Goal: Task Accomplishment & Management: Use online tool/utility

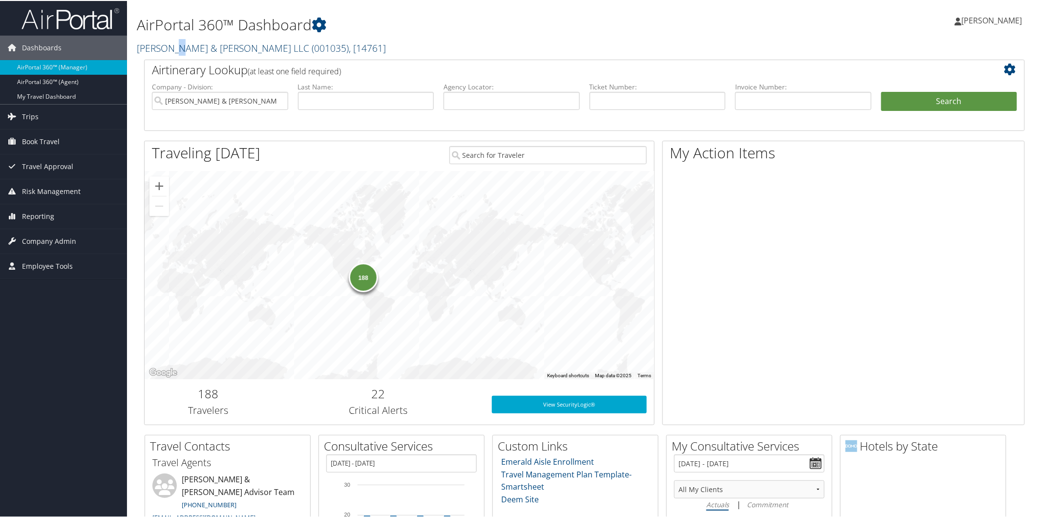
click at [170, 47] on link "Brasfield & Gorrie LLC ( 001035 ) , [ 14761 ]" at bounding box center [261, 47] width 249 height 13
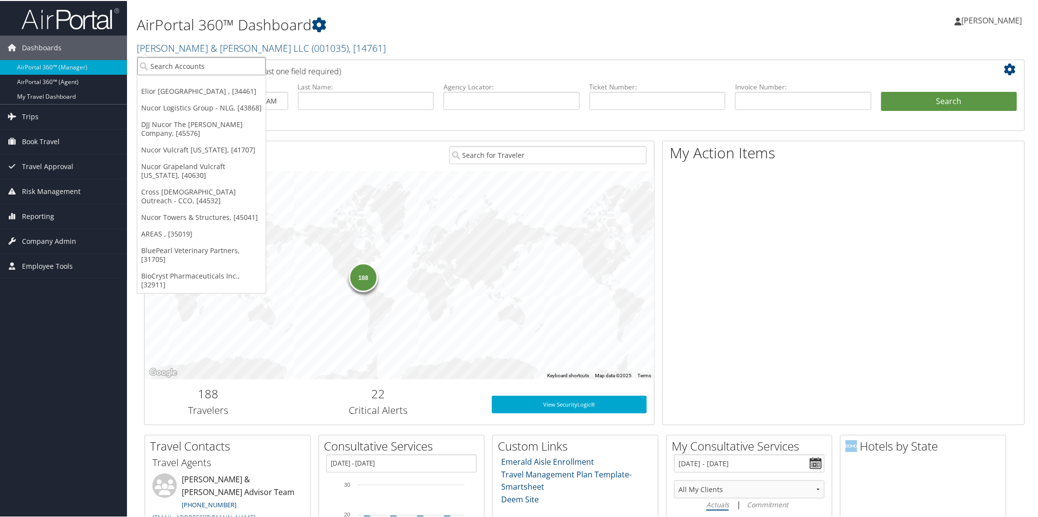
click at [203, 67] on input "search" at bounding box center [201, 65] width 128 height 18
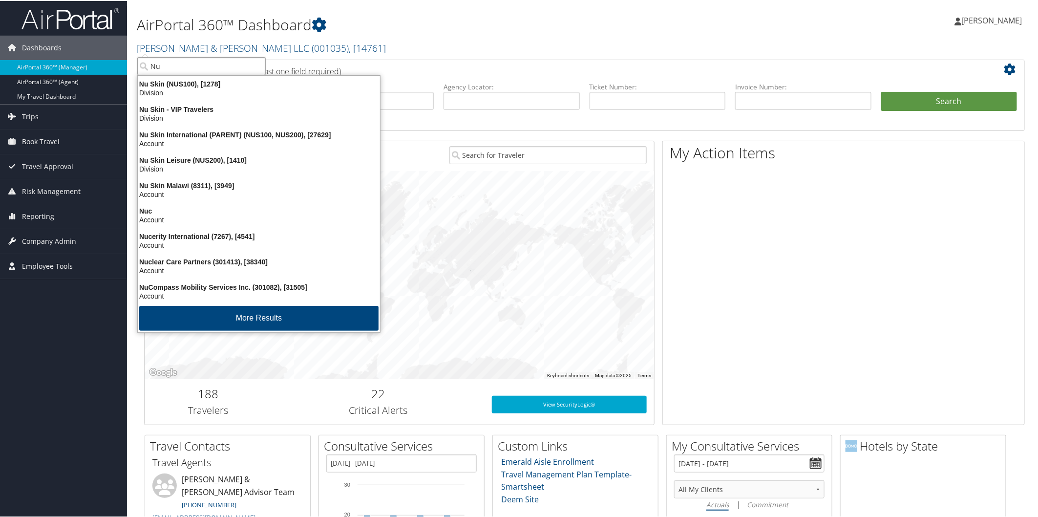
type input "N"
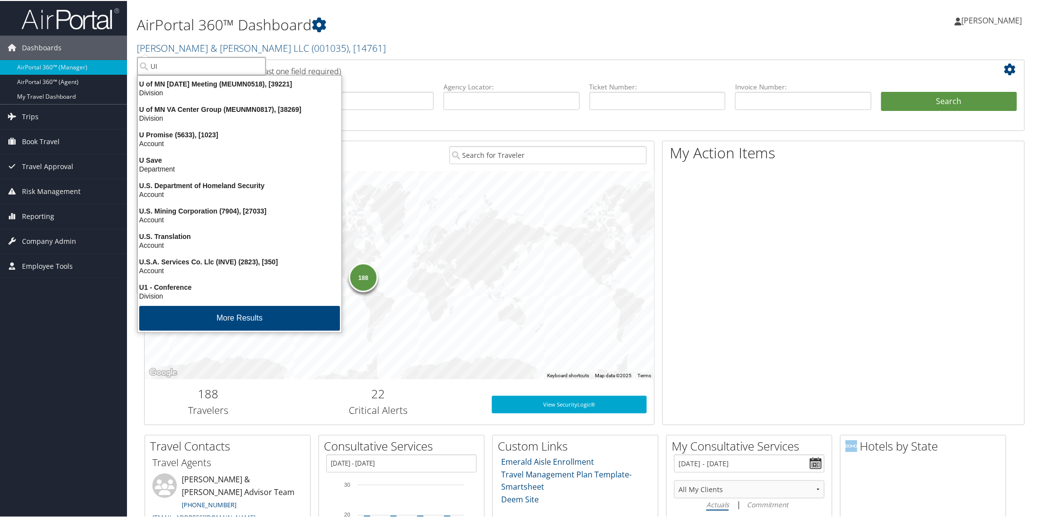
type input "UIG"
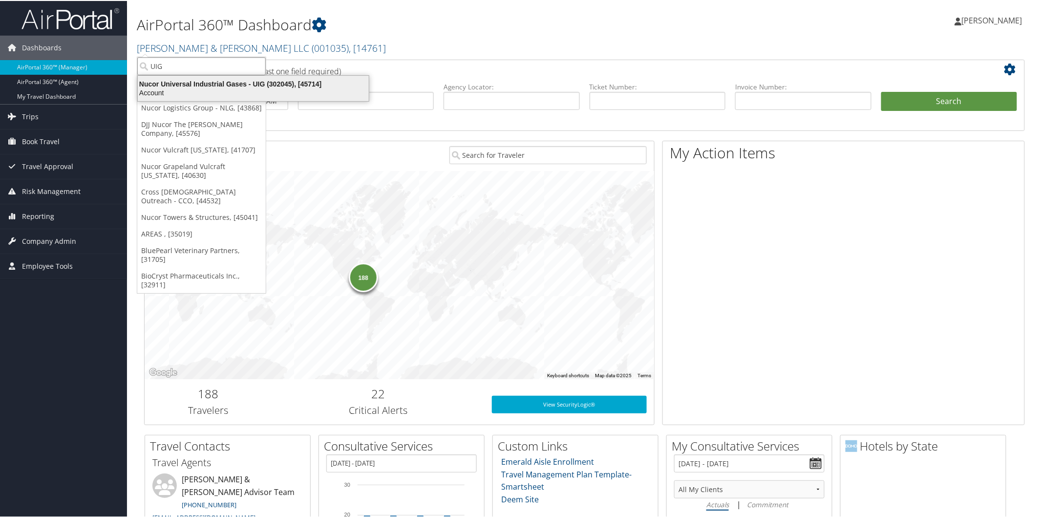
click at [212, 88] on div "Account" at bounding box center [253, 91] width 243 height 9
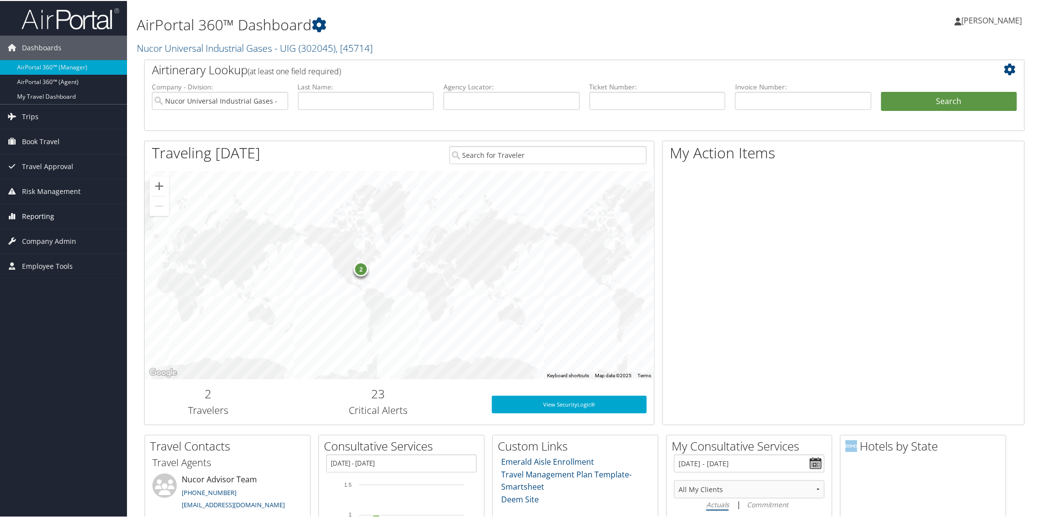
click at [39, 212] on span "Reporting" at bounding box center [38, 215] width 32 height 24
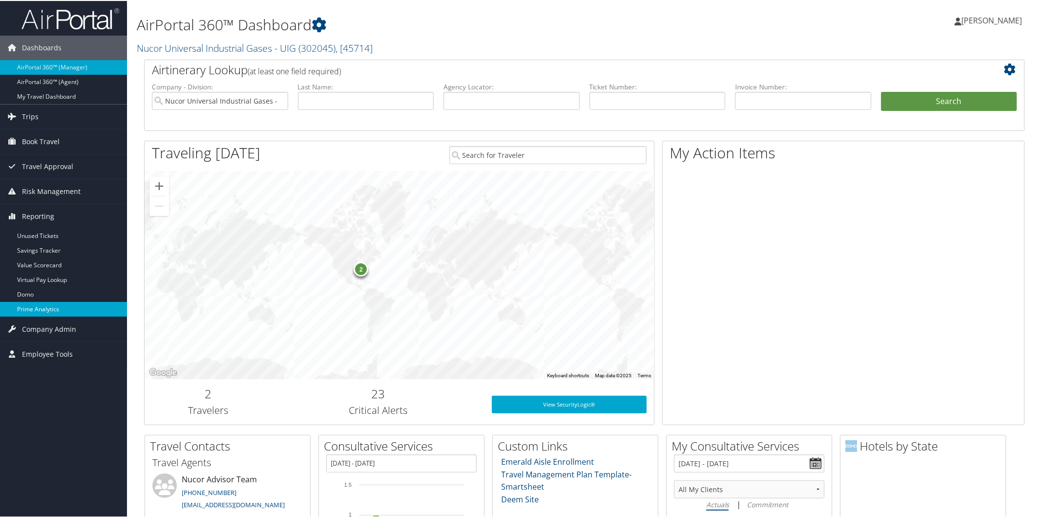
click at [42, 308] on link "Prime Analytics" at bounding box center [63, 308] width 127 height 15
click at [50, 213] on span "Reporting" at bounding box center [38, 215] width 32 height 24
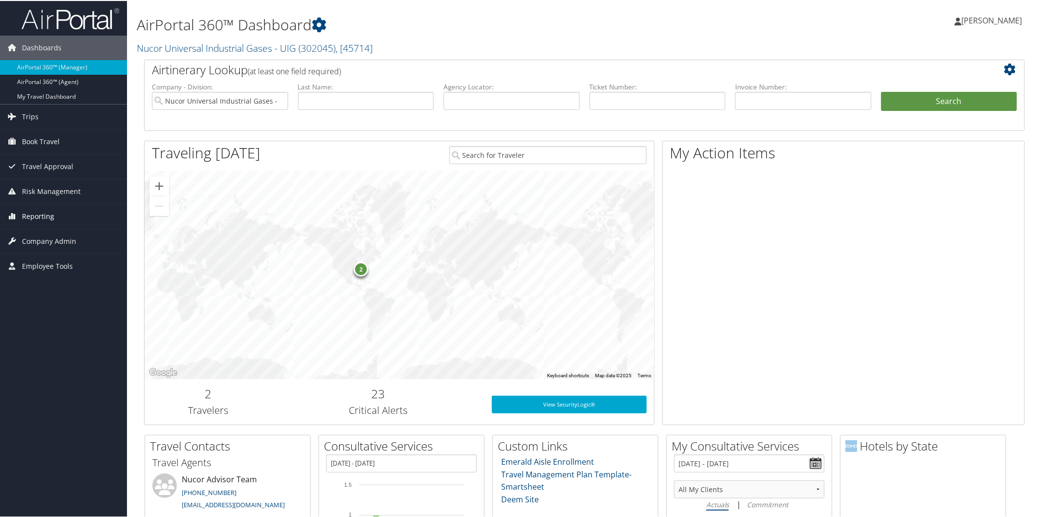
click at [46, 208] on span "Reporting" at bounding box center [38, 215] width 32 height 24
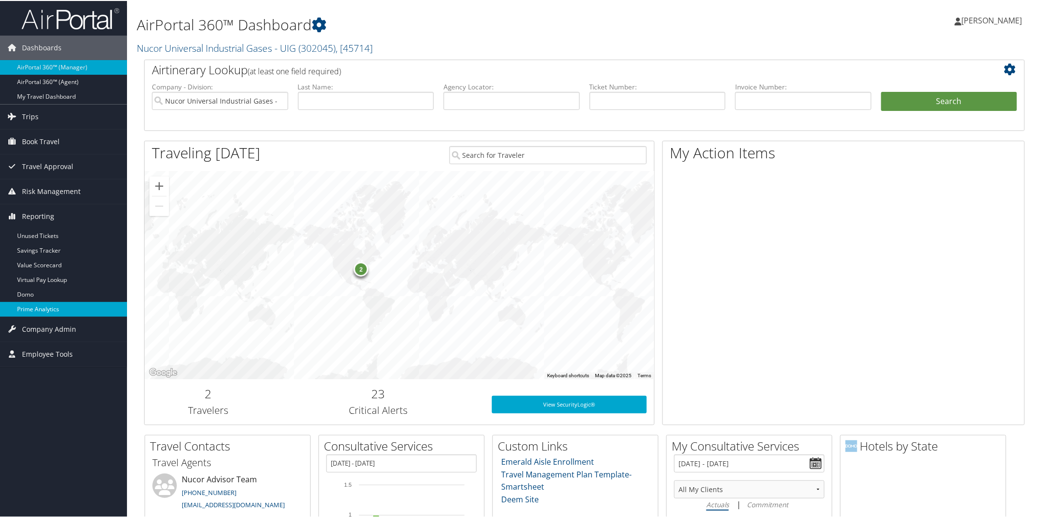
click at [55, 310] on link "Prime Analytics" at bounding box center [63, 308] width 127 height 15
click at [176, 47] on link "Nucor Universal Industrial Gases - UIG ( 302045 ) , [ 45714 ]" at bounding box center [255, 47] width 236 height 13
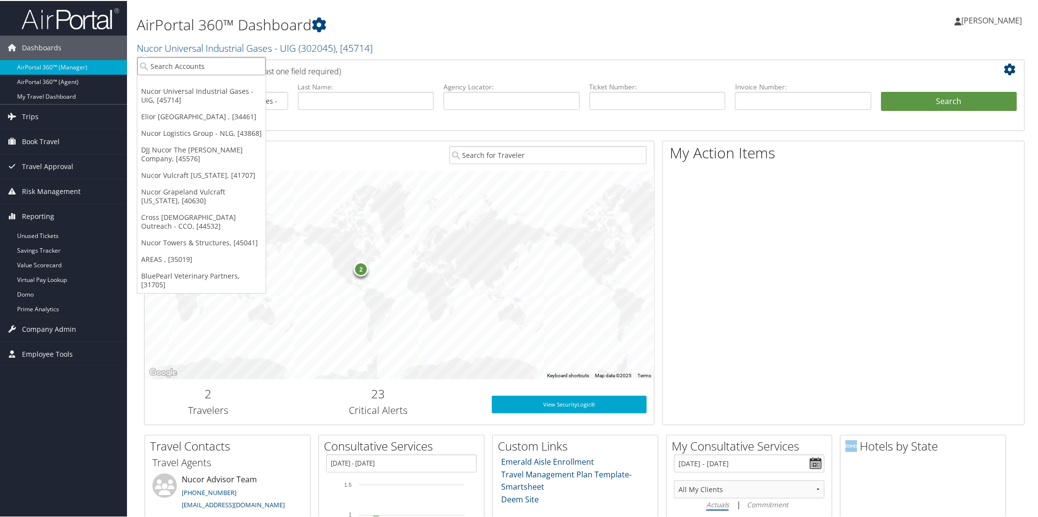
click at [203, 63] on input "search" at bounding box center [201, 65] width 128 height 18
type input "mnps"
click at [214, 85] on div "Metropolitan Nashville Public Schools (MNPS) (301843), [43817]" at bounding box center [267, 83] width 270 height 9
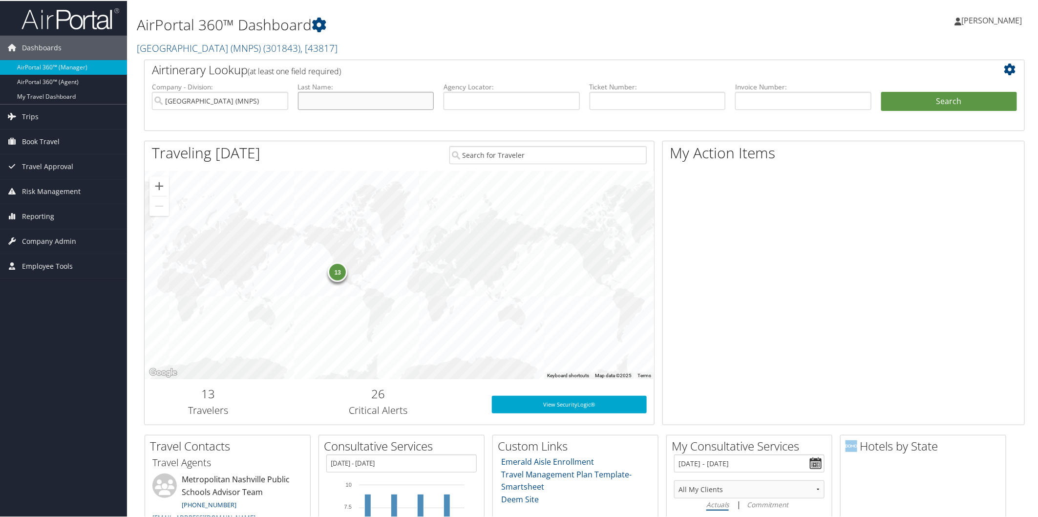
click at [402, 99] on input "text" at bounding box center [366, 100] width 136 height 18
type input "robles"
click at [950, 90] on ul "Company - Division: Metropolitan Nashville Public Schools (MNPS) First Name: La…" at bounding box center [584, 105] width 875 height 49
click at [951, 96] on button "Search" at bounding box center [949, 101] width 136 height 20
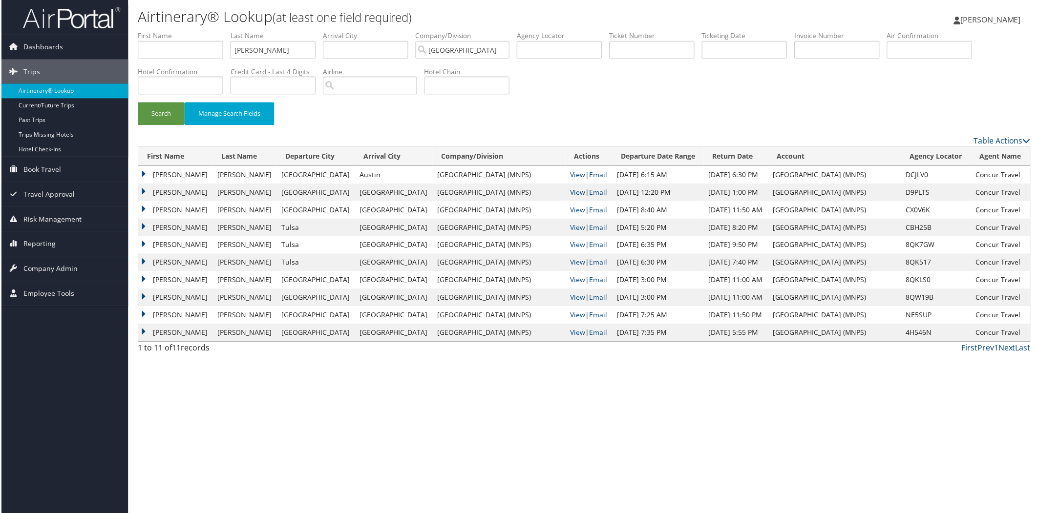
click at [570, 191] on link "View" at bounding box center [577, 192] width 15 height 9
click at [570, 176] on link "View" at bounding box center [577, 174] width 15 height 9
